Goal: Complete application form: Complete application form

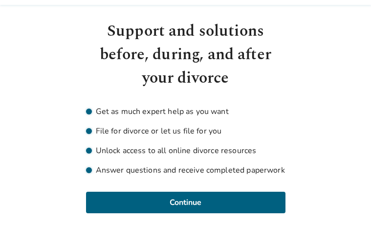
scroll to position [27, 0]
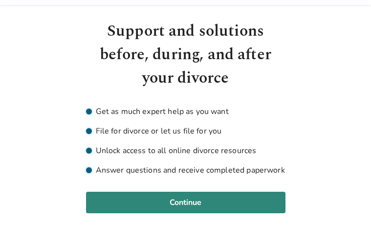
click at [197, 202] on button "Continue" at bounding box center [185, 201] width 199 height 21
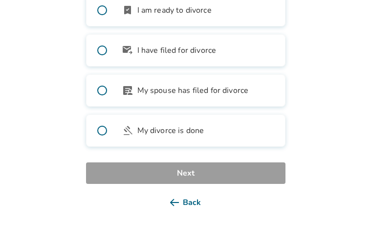
scroll to position [159, 0]
click at [188, 201] on button "Back" at bounding box center [185, 201] width 199 height 21
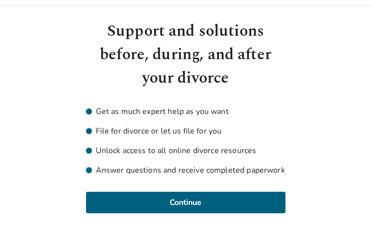
scroll to position [27, 0]
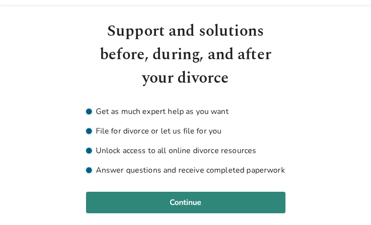
click at [180, 200] on button "Continue" at bounding box center [185, 201] width 199 height 21
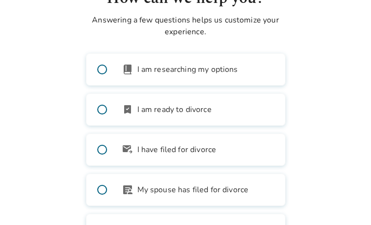
scroll to position [59, 0]
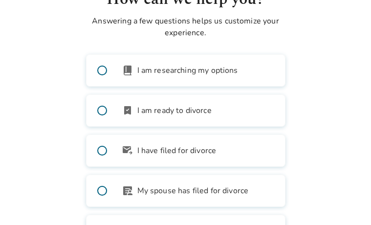
click at [102, 112] on span at bounding box center [101, 110] width 31 height 31
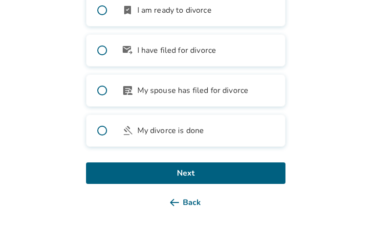
scroll to position [159, 0]
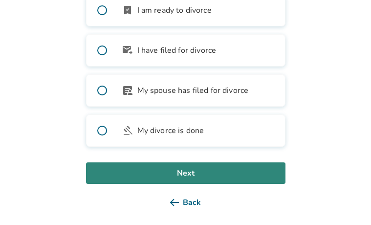
click at [187, 172] on button "Next" at bounding box center [185, 172] width 199 height 21
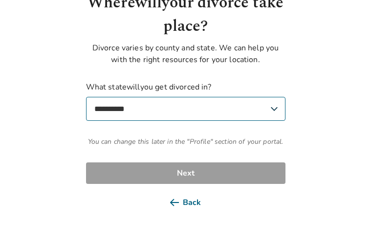
scroll to position [56, 0]
select select "**"
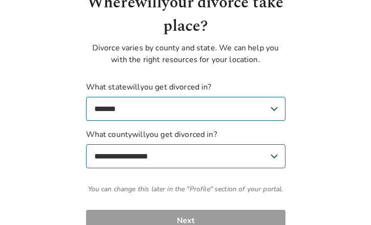
select select "******"
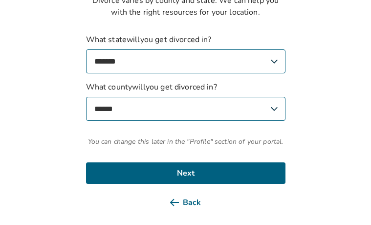
scroll to position [103, 0]
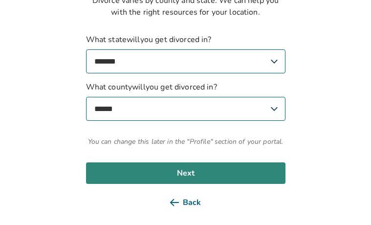
click at [183, 171] on button "Next" at bounding box center [185, 172] width 199 height 21
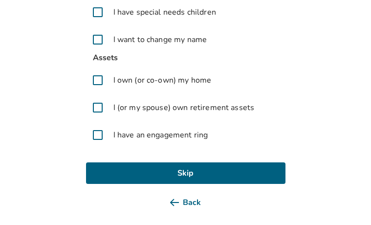
scroll to position [145, 0]
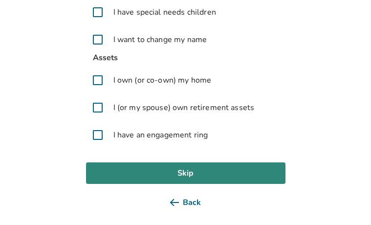
click at [186, 171] on button "Skip" at bounding box center [185, 172] width 199 height 21
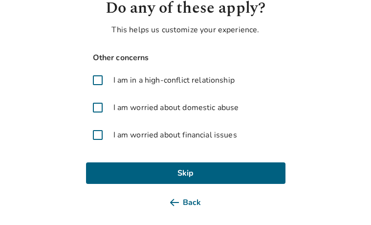
scroll to position [50, 0]
click at [97, 135] on span at bounding box center [97, 134] width 23 height 23
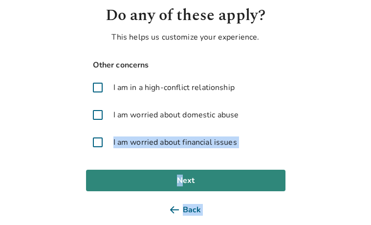
drag, startPoint x: 97, startPoint y: 135, endPoint x: 182, endPoint y: 180, distance: 96.3
click at [182, 180] on div "Do any of these apply? This helps us customize your experience. Other concerns …" at bounding box center [185, 112] width 199 height 216
click at [190, 181] on button "Next" at bounding box center [185, 179] width 199 height 21
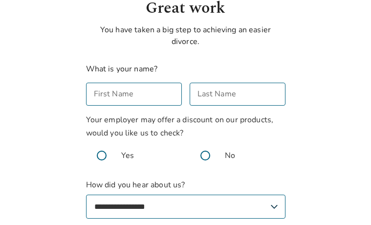
scroll to position [51, 0]
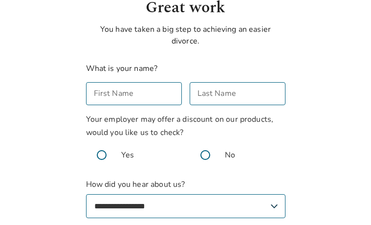
click at [206, 154] on span at bounding box center [204, 154] width 31 height 31
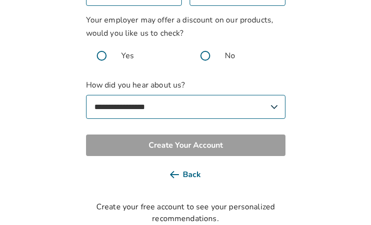
scroll to position [150, 0]
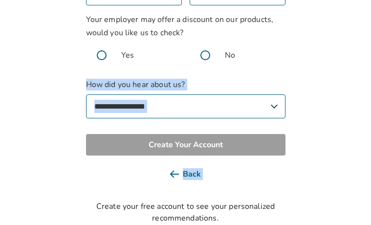
drag, startPoint x: 253, startPoint y: 126, endPoint x: 274, endPoint y: 107, distance: 29.0
click at [274, 107] on div "**********" at bounding box center [185, 60] width 199 height 327
select select "**********"
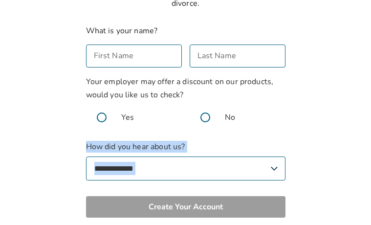
scroll to position [102, 0]
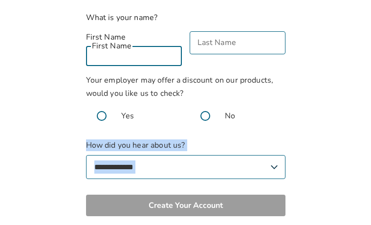
click at [134, 43] on input "First Name" at bounding box center [134, 54] width 96 height 23
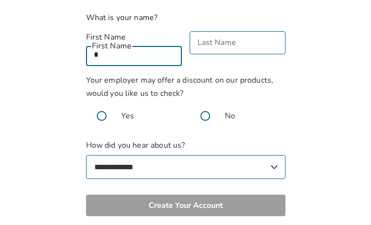
type input "*"
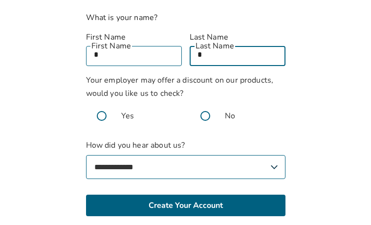
type input "*"
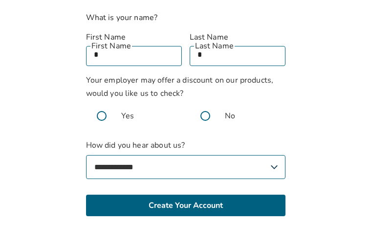
click at [323, 128] on body "**********" at bounding box center [185, 91] width 371 height 386
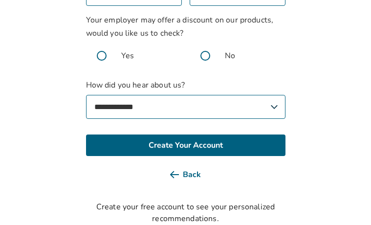
scroll to position [161, 0]
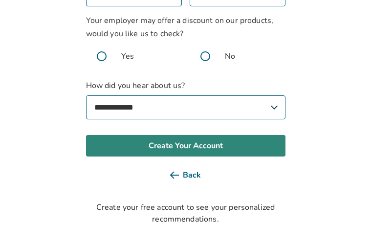
click at [195, 135] on button "Create Your Account" at bounding box center [185, 145] width 199 height 21
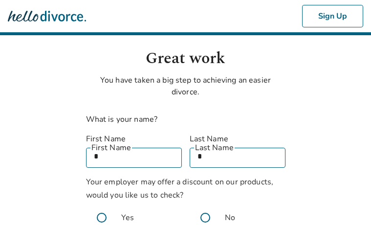
scroll to position [0, 0]
click at [204, 145] on input "*" at bounding box center [237, 156] width 96 height 23
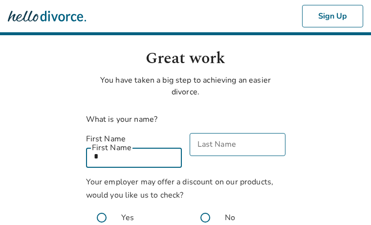
click at [99, 149] on input "*" at bounding box center [134, 156] width 96 height 23
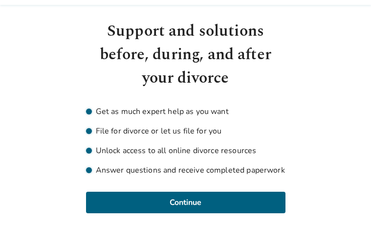
scroll to position [27, 0]
click at [272, 90] on div "Support and solutions before, during, and after your divorce Get as much expert…" at bounding box center [185, 116] width 199 height 193
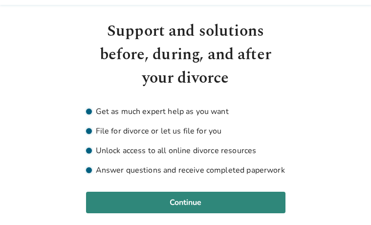
click at [188, 201] on button "Continue" at bounding box center [185, 201] width 199 height 21
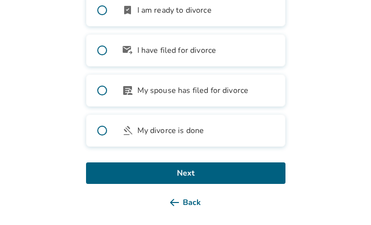
scroll to position [159, 0]
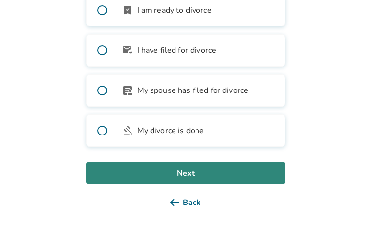
click at [196, 169] on button "Next" at bounding box center [185, 172] width 199 height 21
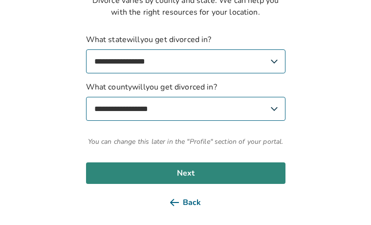
click at [184, 175] on button "Next" at bounding box center [185, 172] width 199 height 21
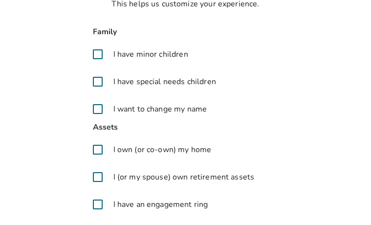
scroll to position [75, 0]
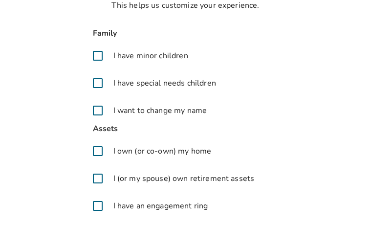
click at [97, 177] on span at bounding box center [97, 177] width 23 height 23
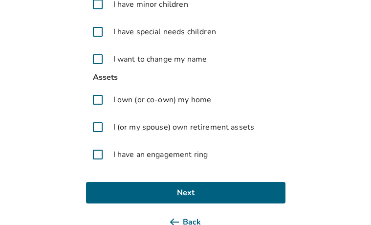
scroll to position [141, 0]
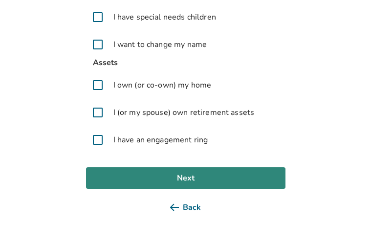
click at [187, 176] on button "Next" at bounding box center [185, 177] width 199 height 21
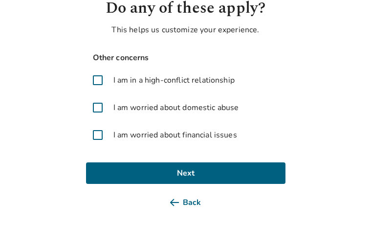
scroll to position [50, 0]
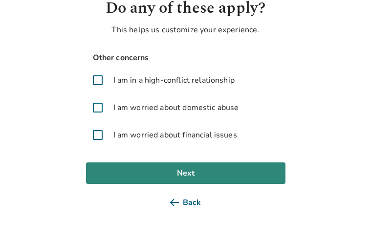
click at [220, 176] on button "Next" at bounding box center [185, 172] width 199 height 21
select select "**********"
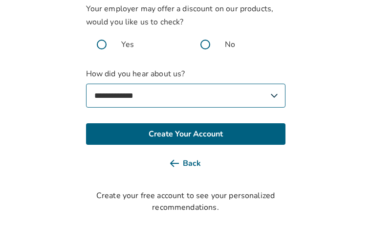
scroll to position [161, 0]
click at [190, 163] on button "Back" at bounding box center [185, 162] width 199 height 21
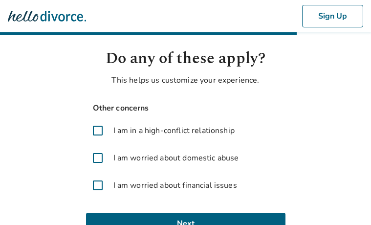
scroll to position [0, 0]
